Goal: Browse casually

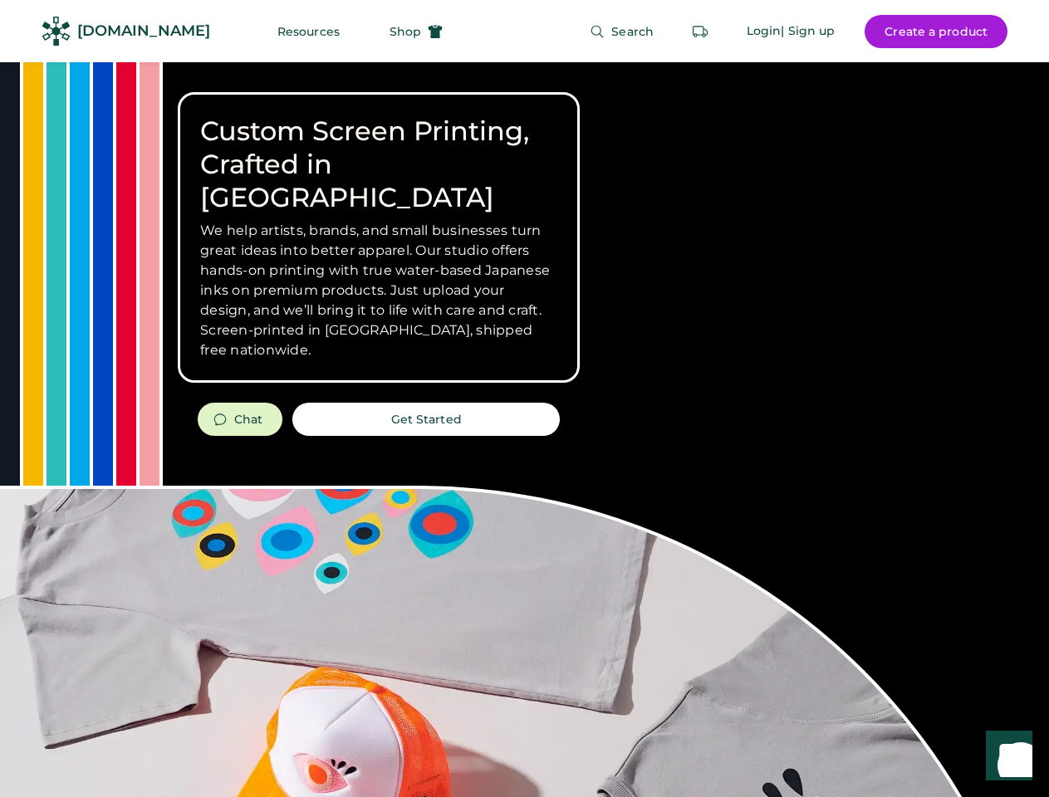
click at [524, 399] on div "Custom Screen Printing, Crafted in [GEOGRAPHIC_DATA] We help artists, brands, a…" at bounding box center [524, 589] width 1049 height 1055
click at [524, 429] on div "Custom Screen Printing, Crafted in [GEOGRAPHIC_DATA] We help artists, brands, a…" at bounding box center [524, 589] width 1049 height 1055
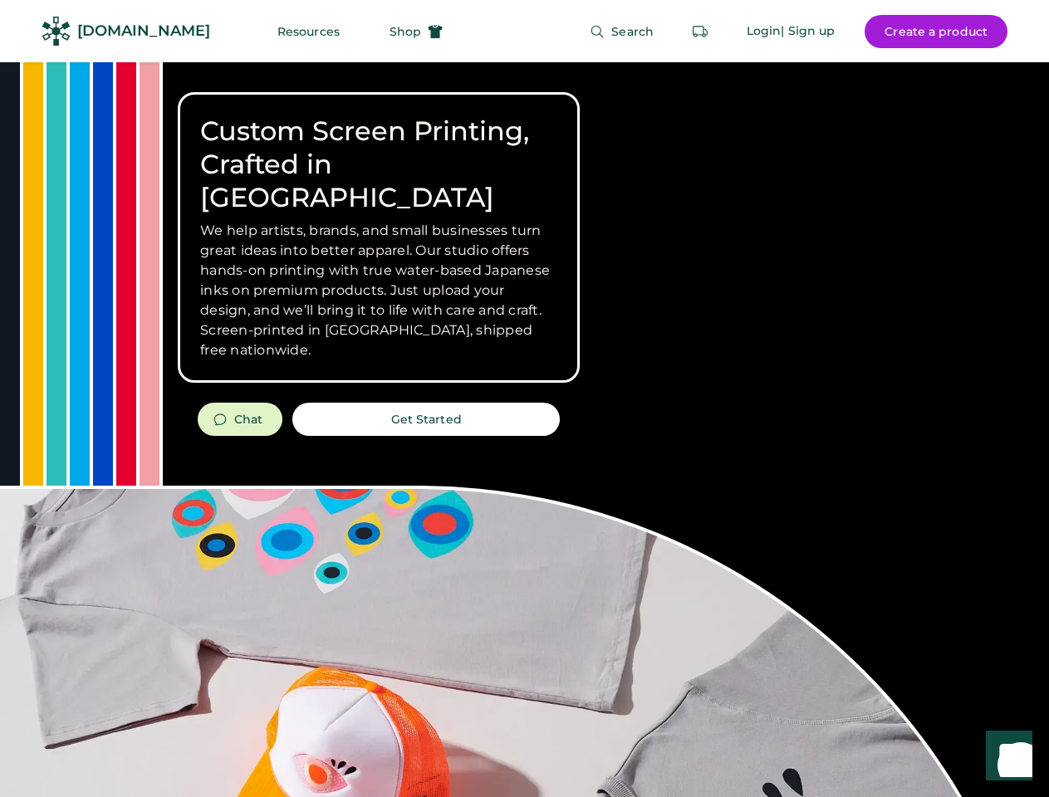
click at [524, 429] on div "Custom Screen Printing, Crafted in [GEOGRAPHIC_DATA] We help artists, brands, a…" at bounding box center [524, 589] width 1049 height 1055
click at [379, 238] on h3 "We help artists, brands, and small businesses turn great ideas into better appa…" at bounding box center [378, 291] width 357 height 140
click at [379, 221] on h3 "We help artists, brands, and small businesses turn great ideas into better appa…" at bounding box center [378, 291] width 357 height 140
click at [379, 148] on h1 "Custom Screen Printing, Crafted in [GEOGRAPHIC_DATA]" at bounding box center [378, 165] width 357 height 100
